Goal: Information Seeking & Learning: Learn about a topic

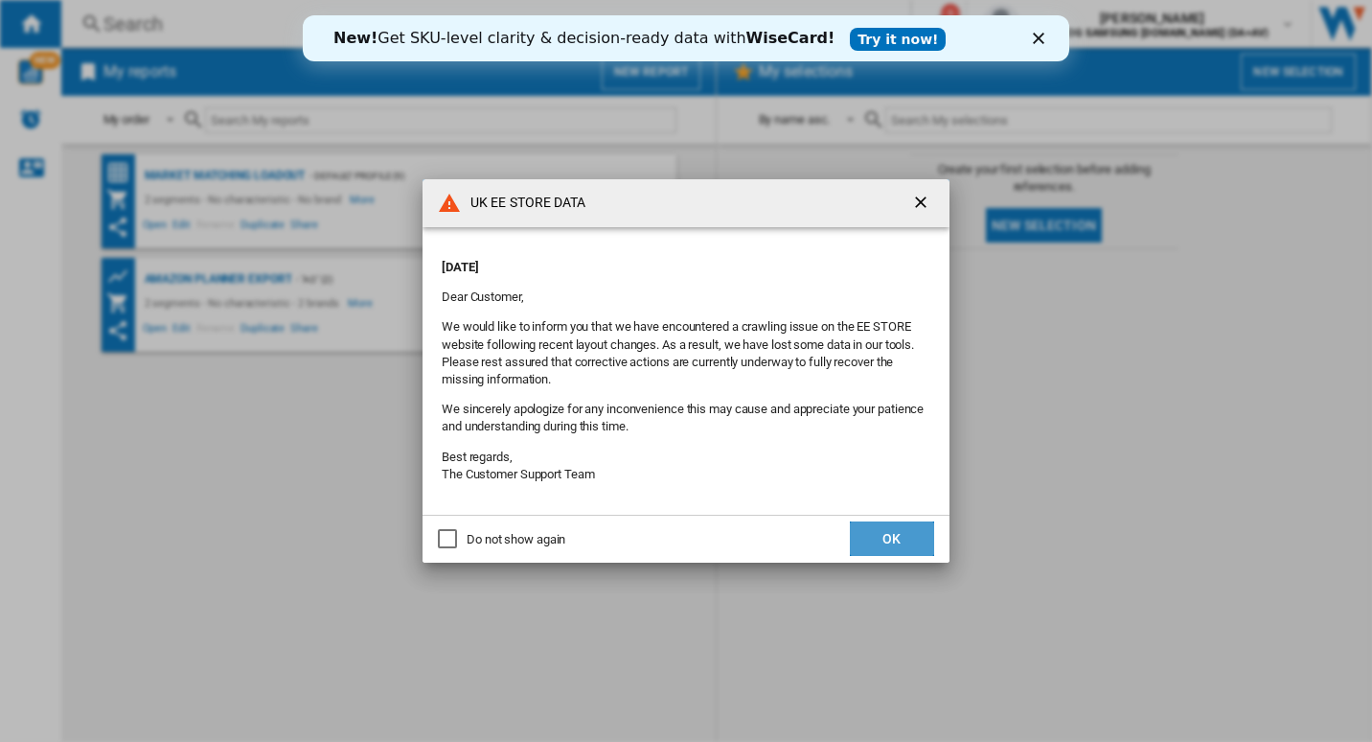
click at [898, 526] on button "OK" at bounding box center [892, 538] width 84 height 35
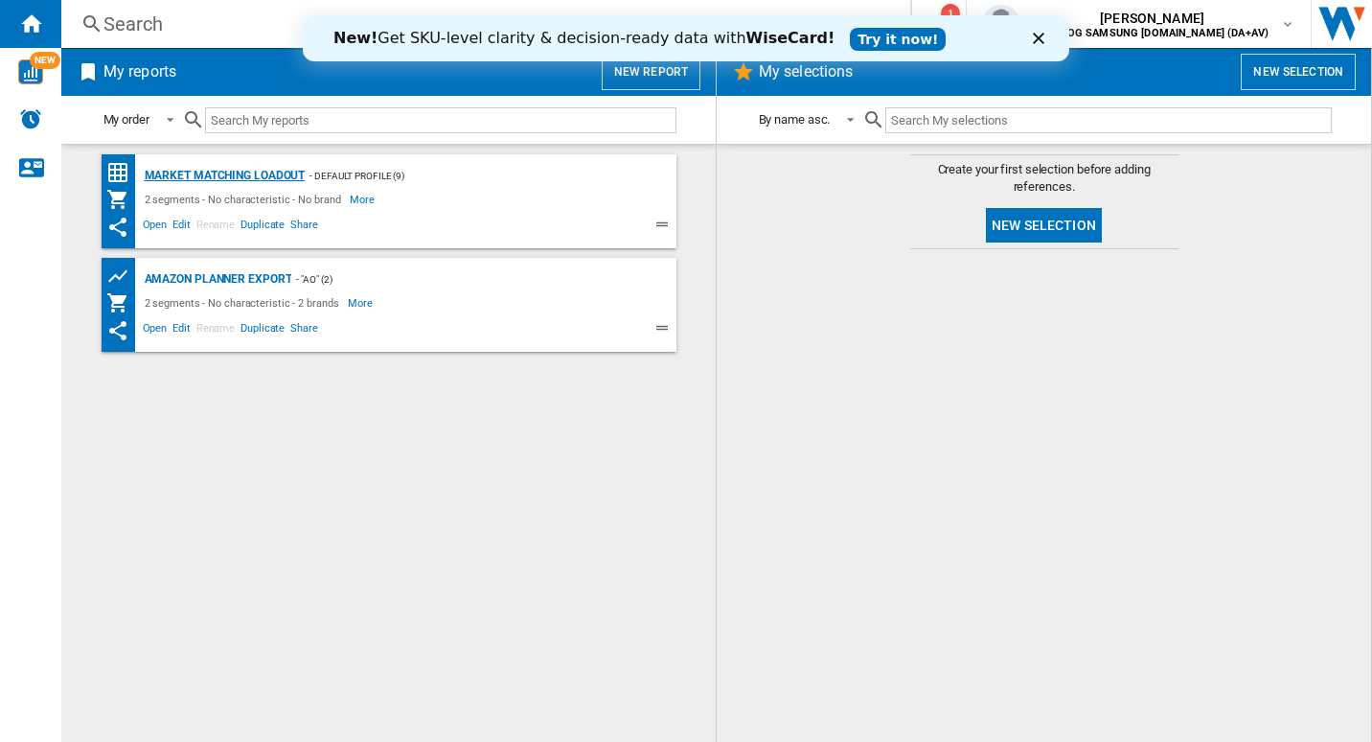
click at [221, 181] on div "Market Matching Loadout" at bounding box center [223, 176] width 166 height 24
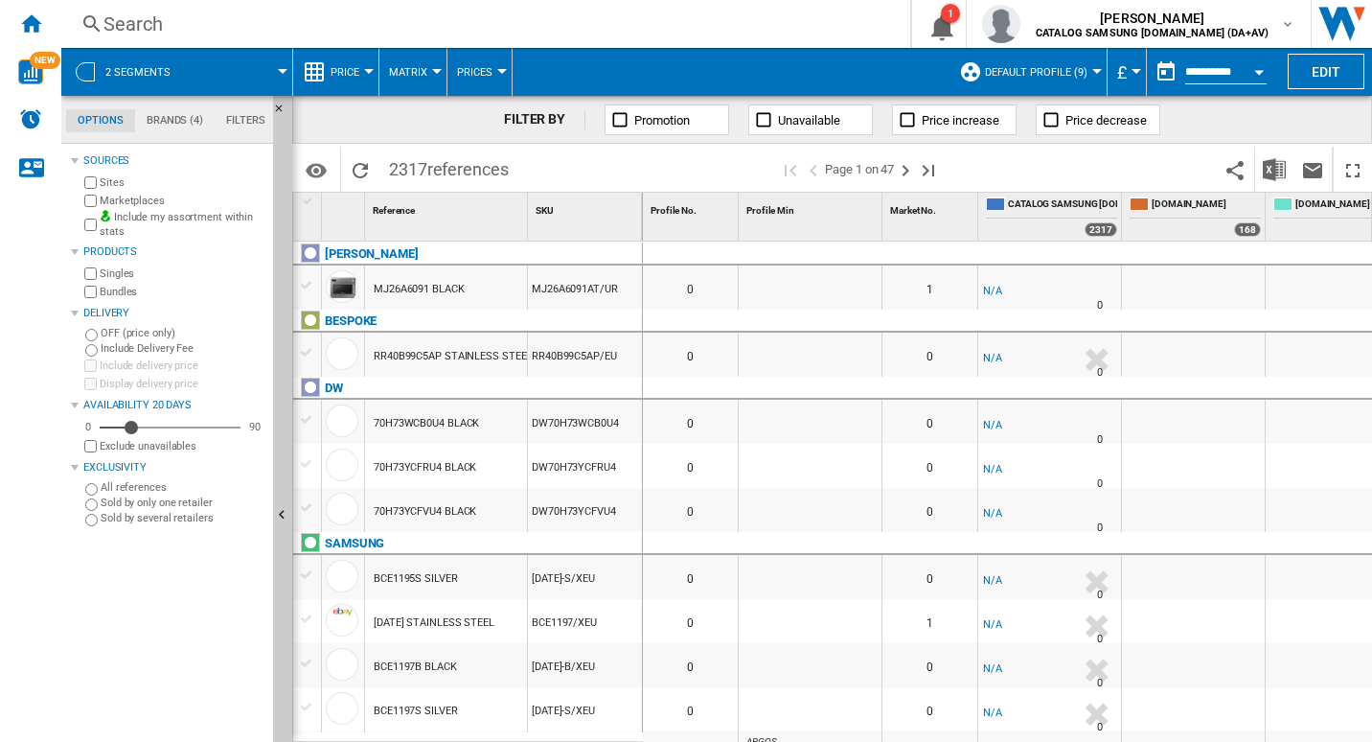
click at [120, 23] on div "Search" at bounding box center [482, 24] width 757 height 27
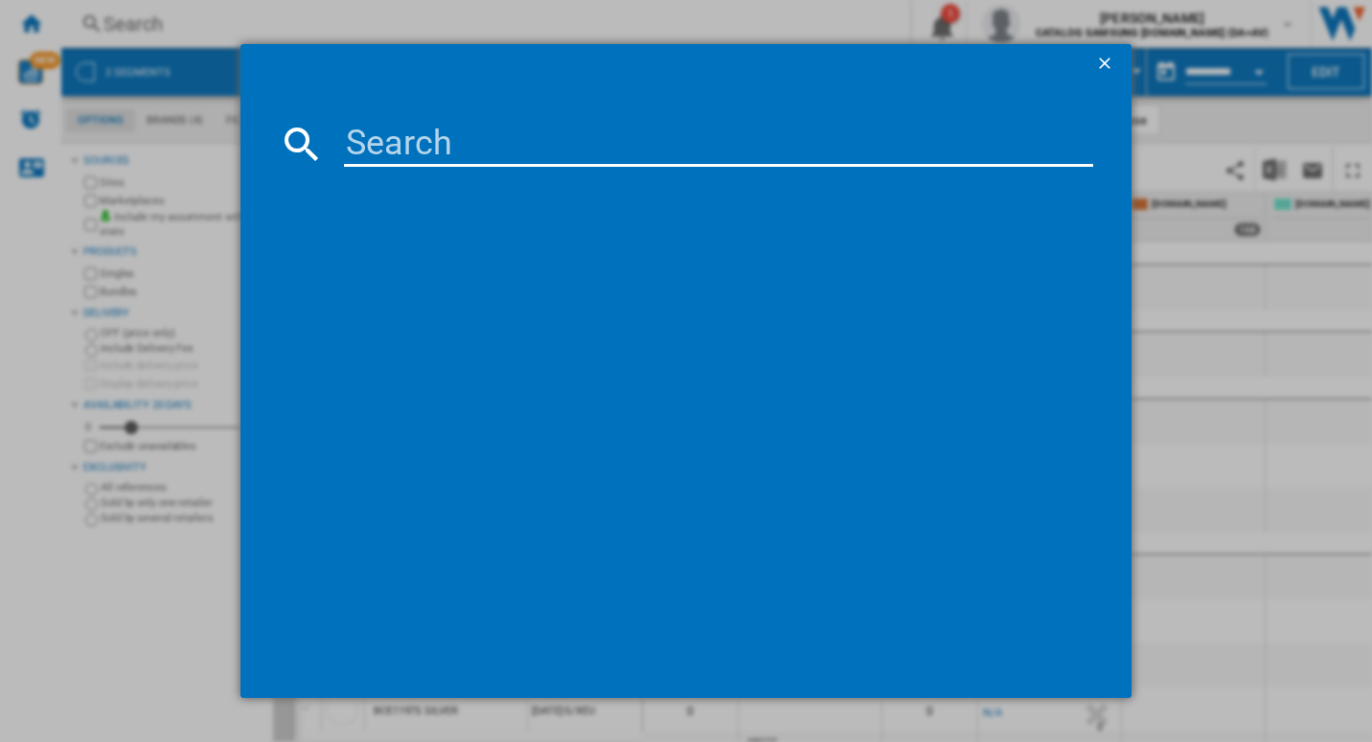
click at [426, 139] on input at bounding box center [719, 144] width 750 height 46
paste input "RB33B610EWW/[GEOGRAPHIC_DATA]"
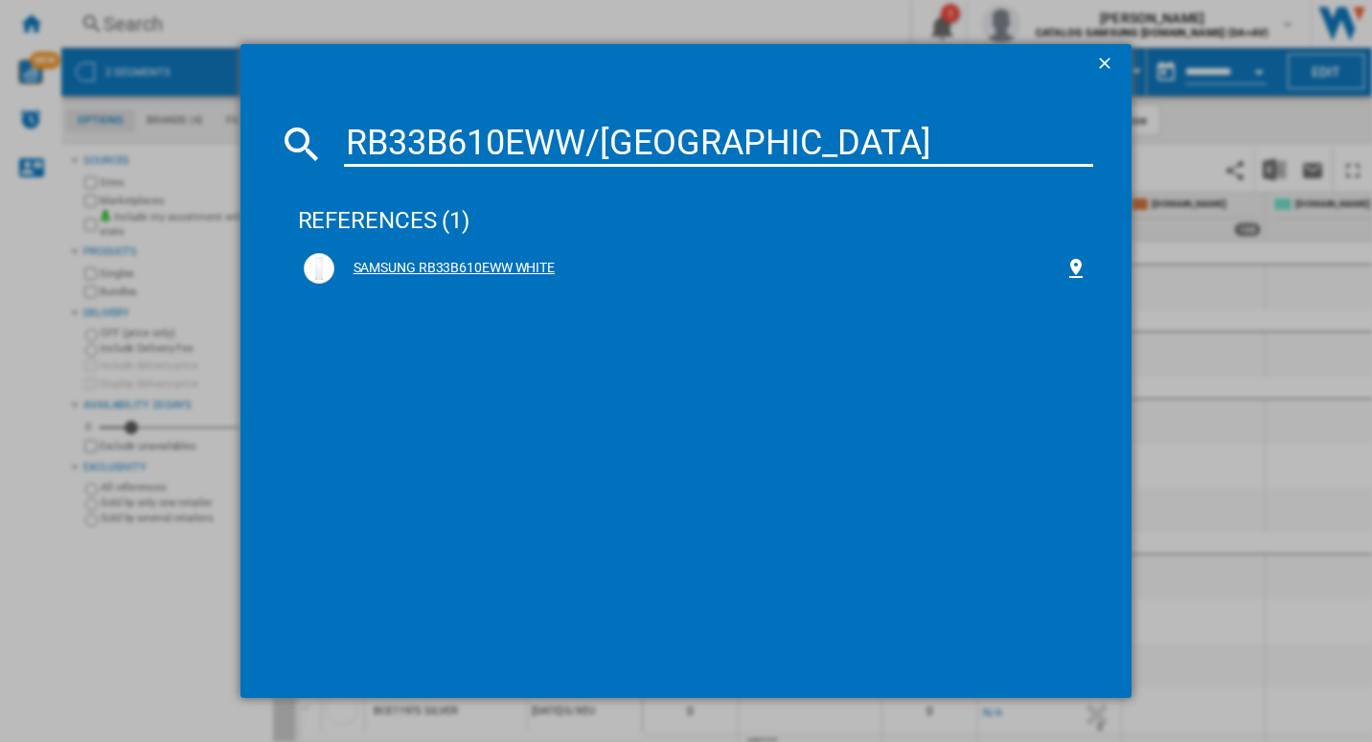
type input "RB33B610EWW/[GEOGRAPHIC_DATA]"
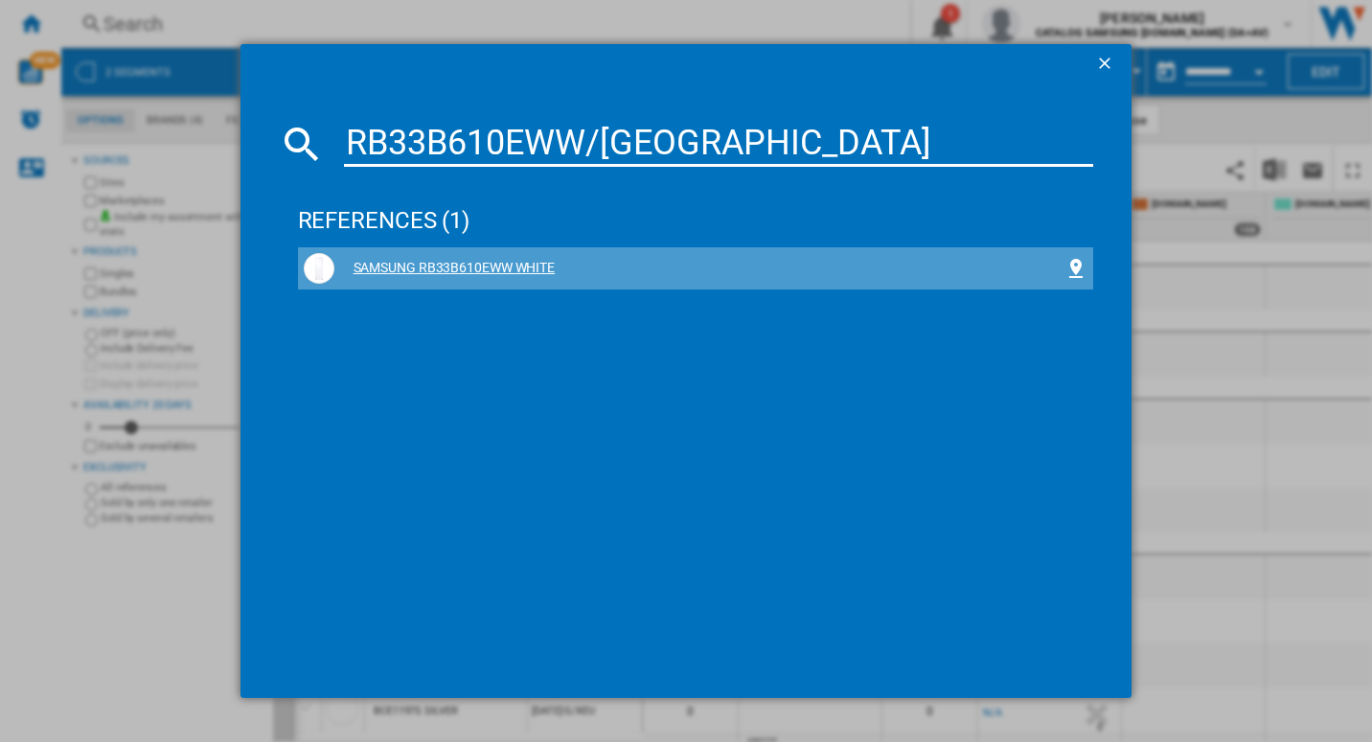
click at [362, 276] on div "SAMSUNG RB33B610EWW WHITE" at bounding box center [699, 268] width 731 height 19
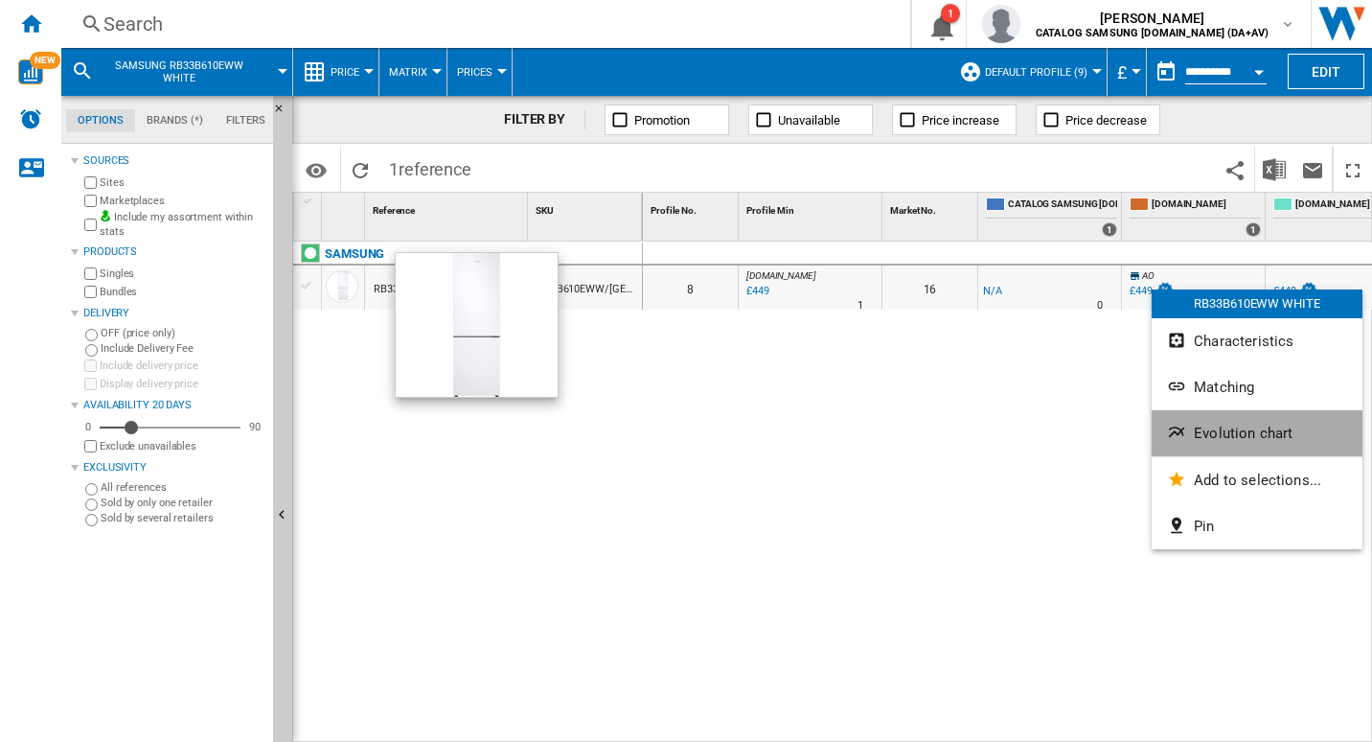
click at [1196, 429] on span "Evolution chart" at bounding box center [1243, 433] width 99 height 17
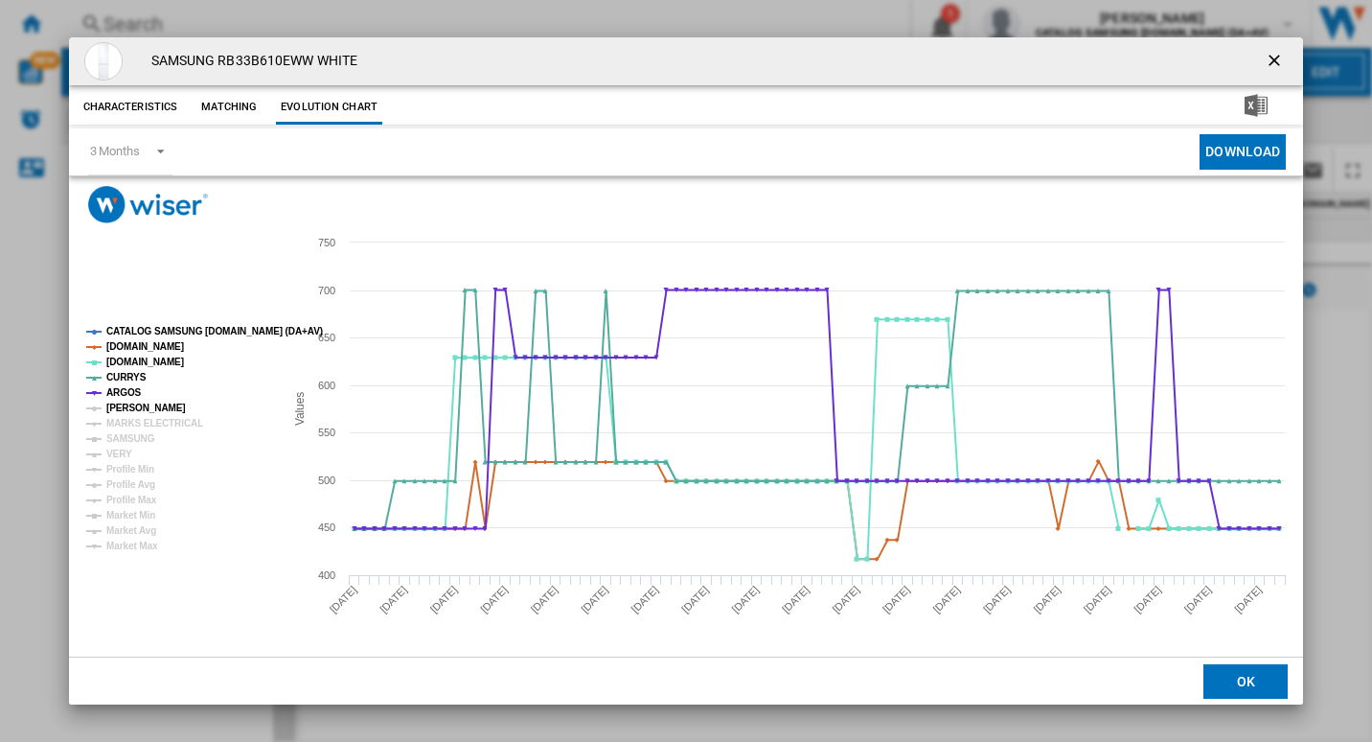
click at [150, 406] on tspan "[PERSON_NAME]" at bounding box center [146, 408] width 80 height 11
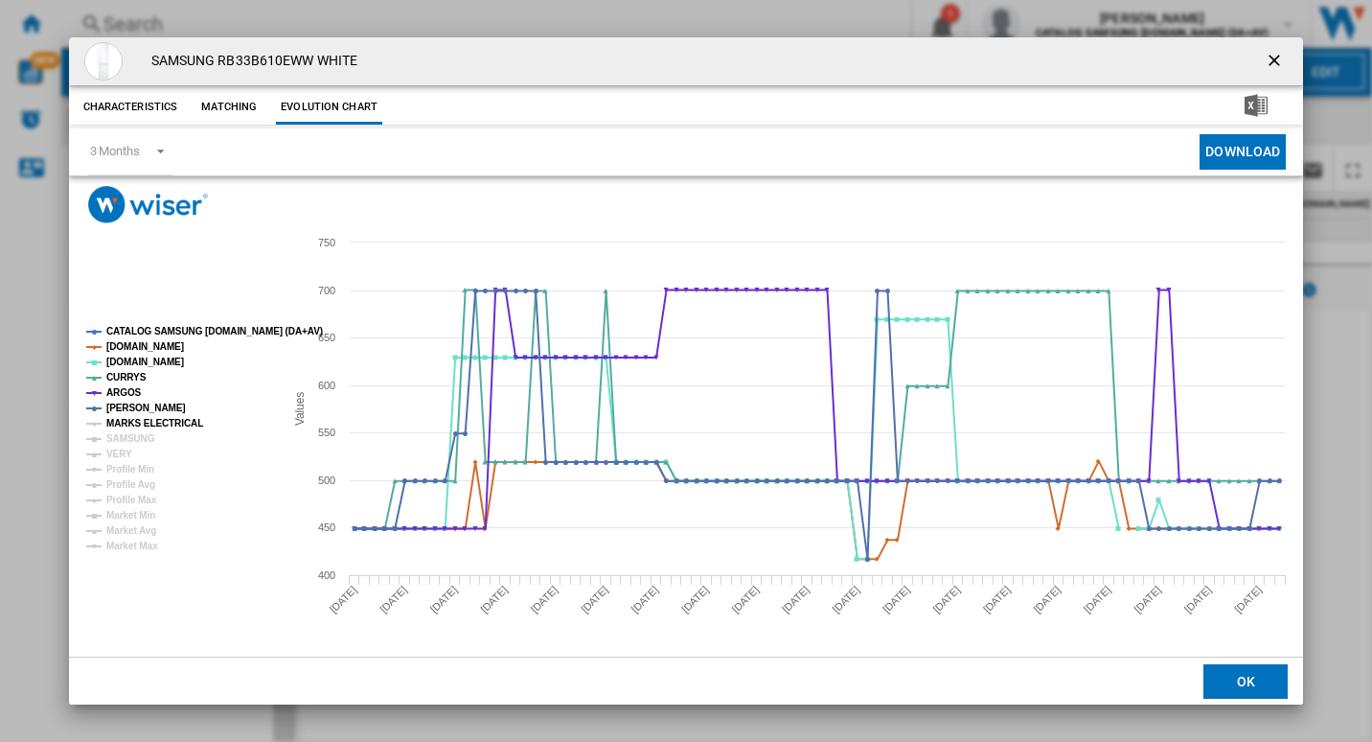
click at [156, 427] on tspan "MARKS ELECTRICAL" at bounding box center [154, 423] width 97 height 11
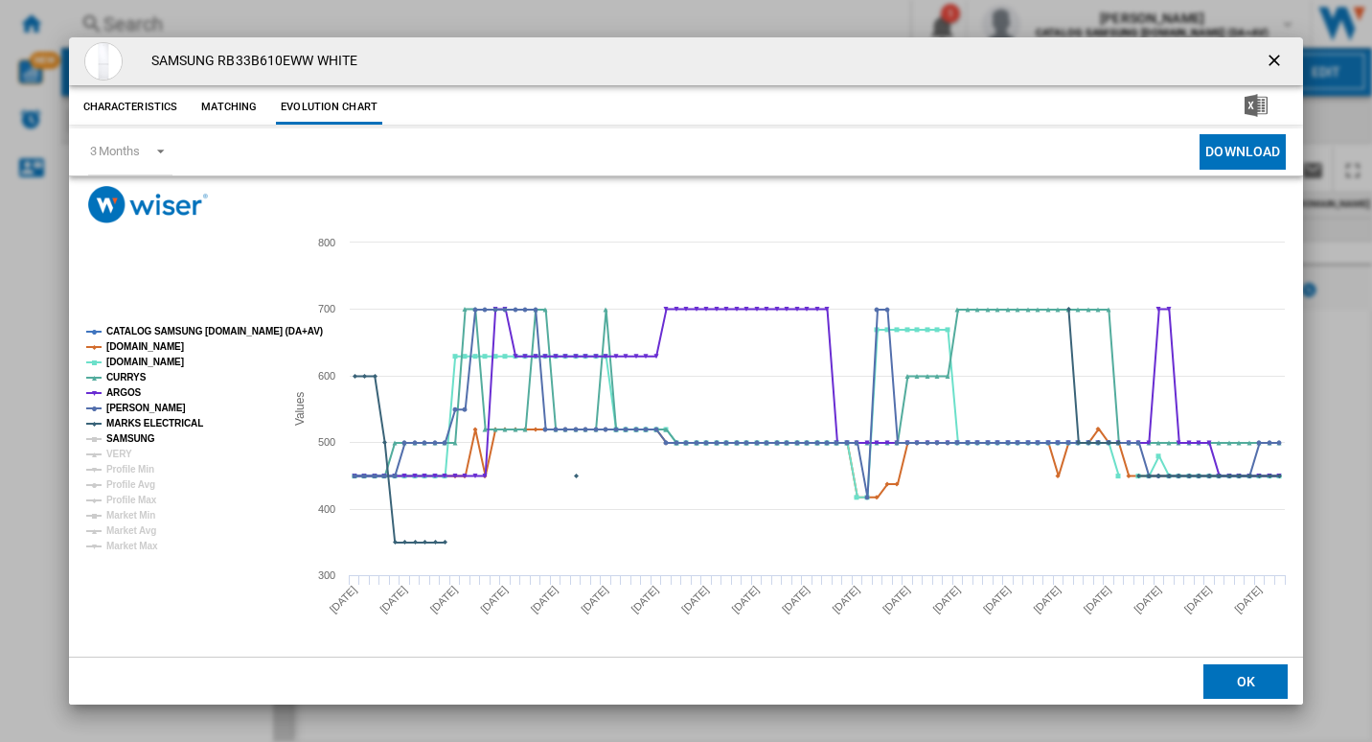
click at [149, 439] on tspan "SAMSUNG" at bounding box center [130, 438] width 49 height 11
click at [127, 449] on tspan "VERY" at bounding box center [119, 454] width 26 height 11
